Goal: Find specific page/section: Find specific page/section

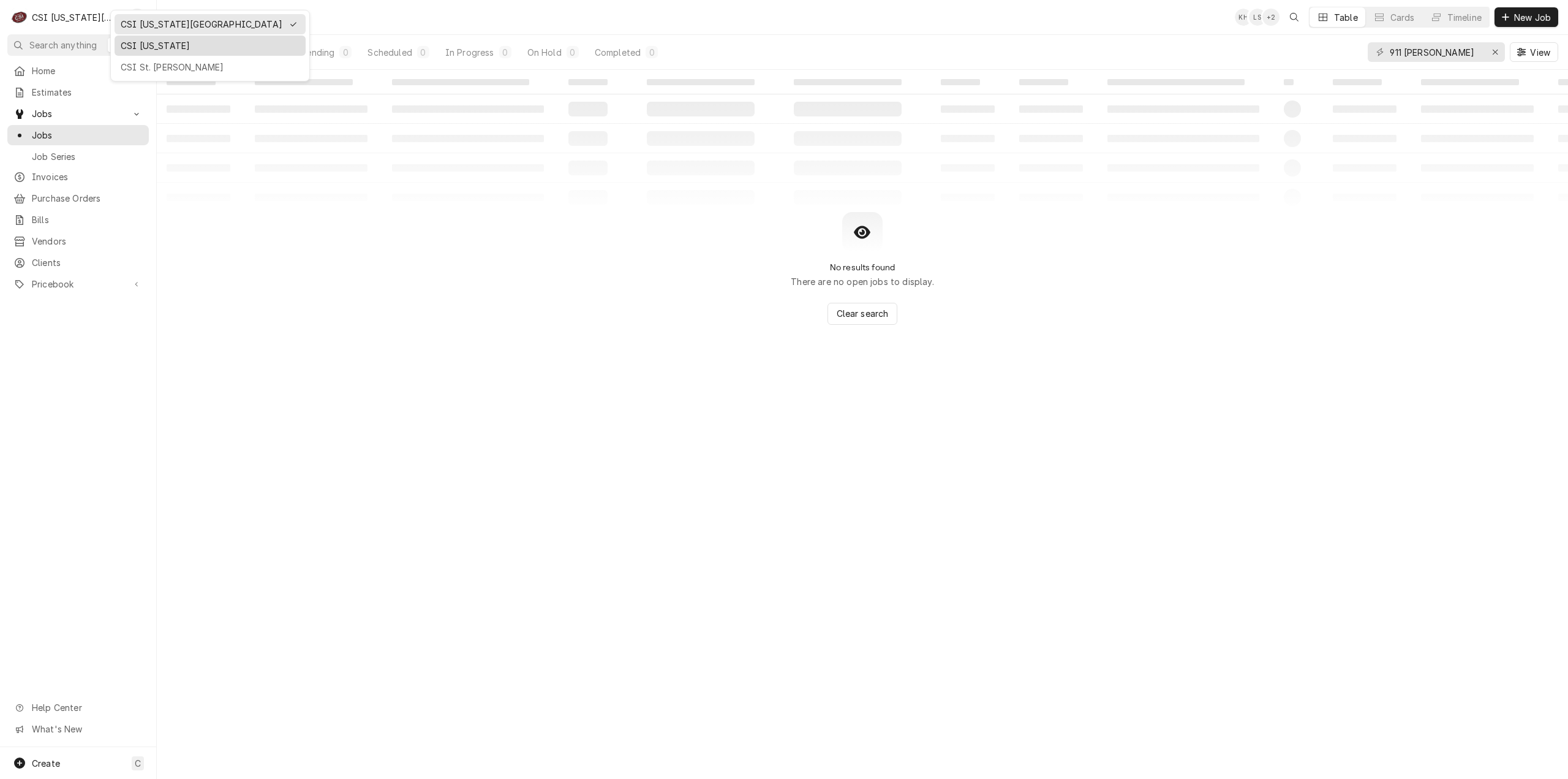
click at [129, 46] on div "CSI [US_STATE]" at bounding box center [210, 46] width 179 height 13
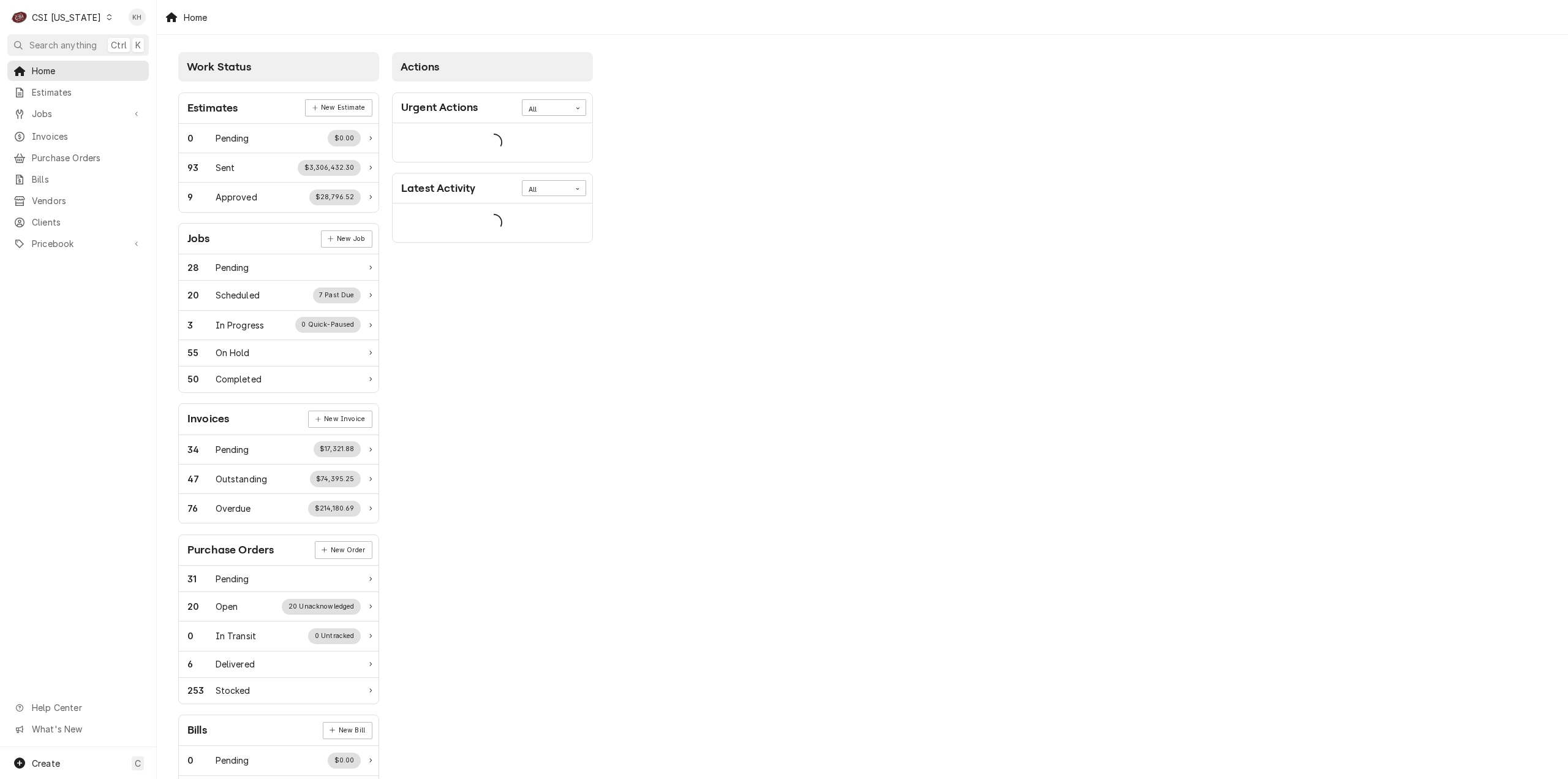
drag, startPoint x: 93, startPoint y: 46, endPoint x: 210, endPoint y: 54, distance: 117.3
click at [93, 46] on span "Search anything" at bounding box center [63, 45] width 67 height 13
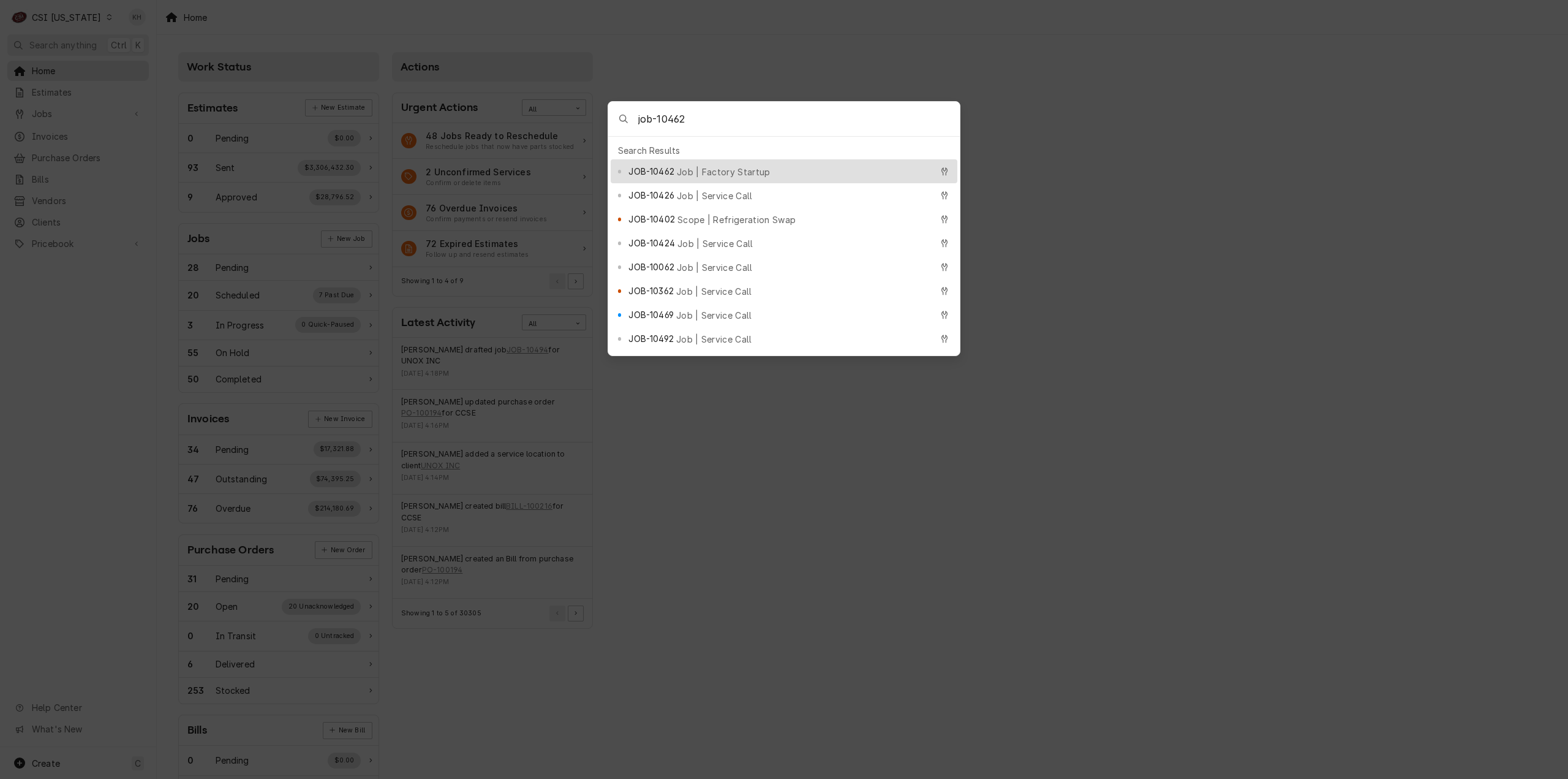
type input "job-10462"
click at [695, 166] on span "Job | Factory Startup" at bounding box center [723, 172] width 94 height 13
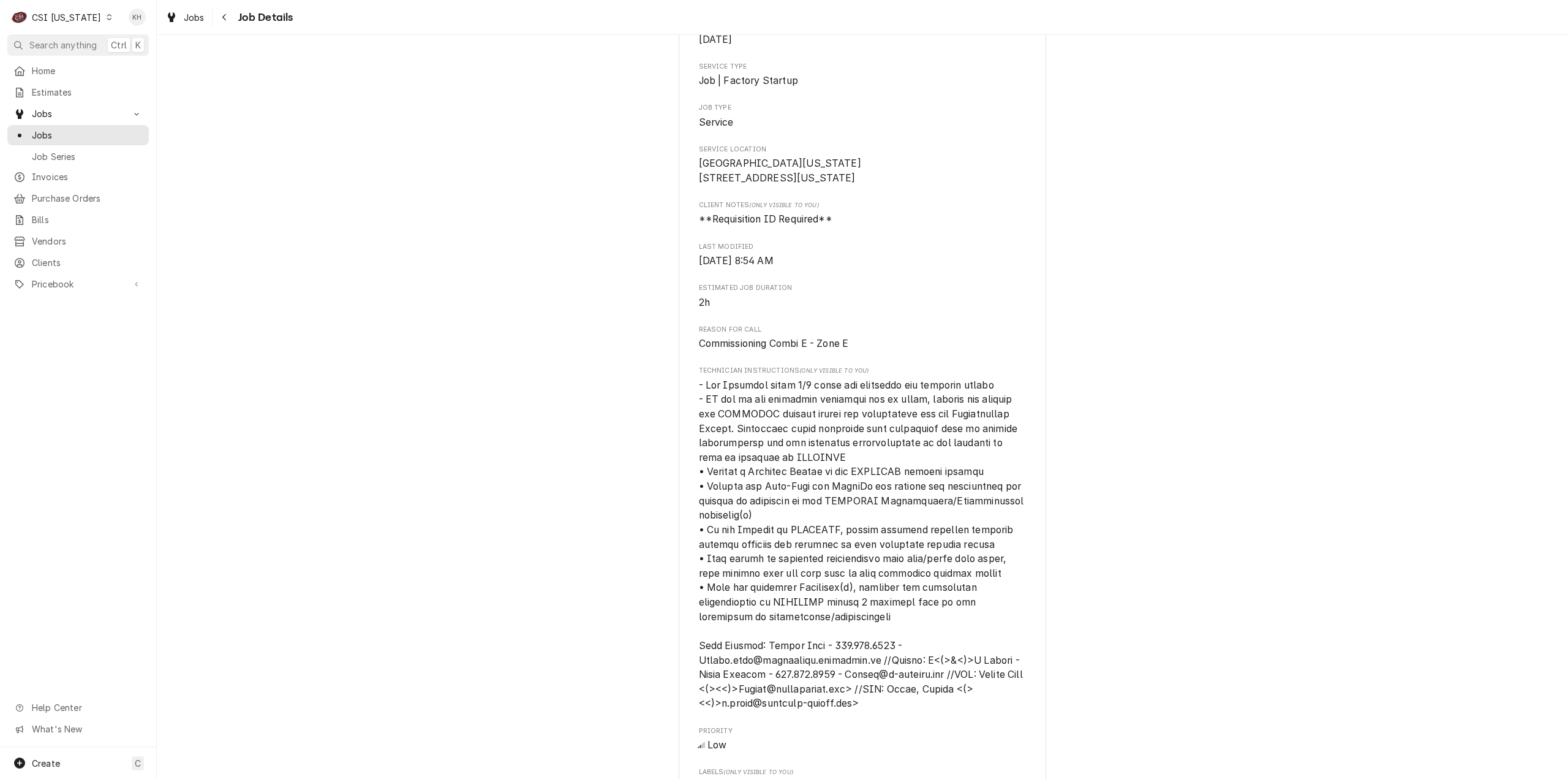
scroll to position [245, 0]
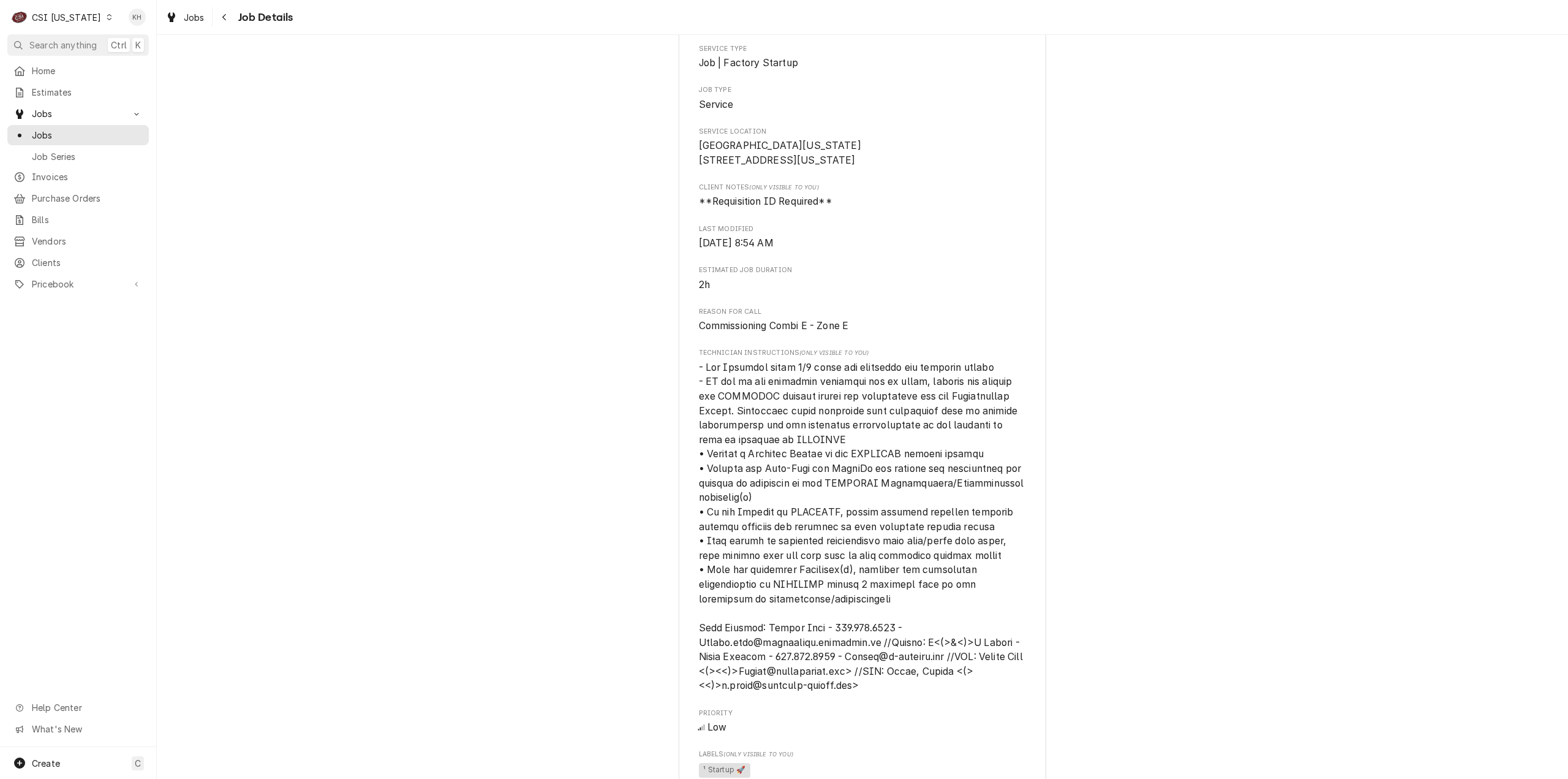
click at [1158, 195] on div "Draft Preview RATIONAL - USA NORTH WASHINGTON ELEMENTARY SCHOOL / 5658 KENTUCKY…" at bounding box center [862, 566] width 1411 height 1528
